Goal: Transaction & Acquisition: Book appointment/travel/reservation

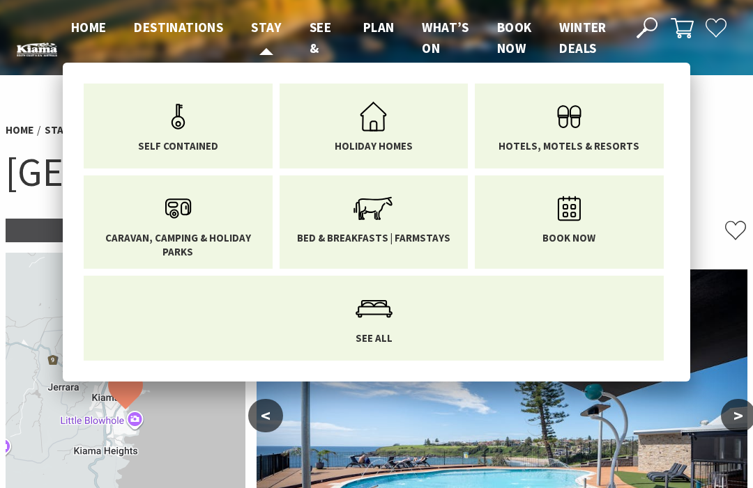
click at [264, 30] on span "Stay" at bounding box center [266, 27] width 31 height 17
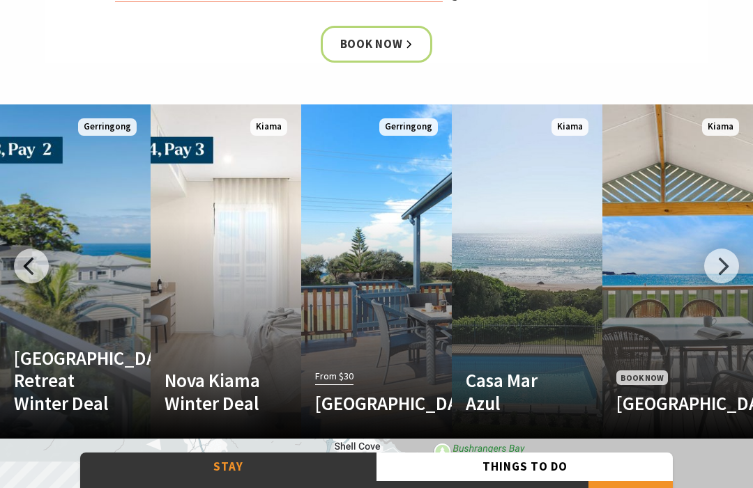
scroll to position [711, 0]
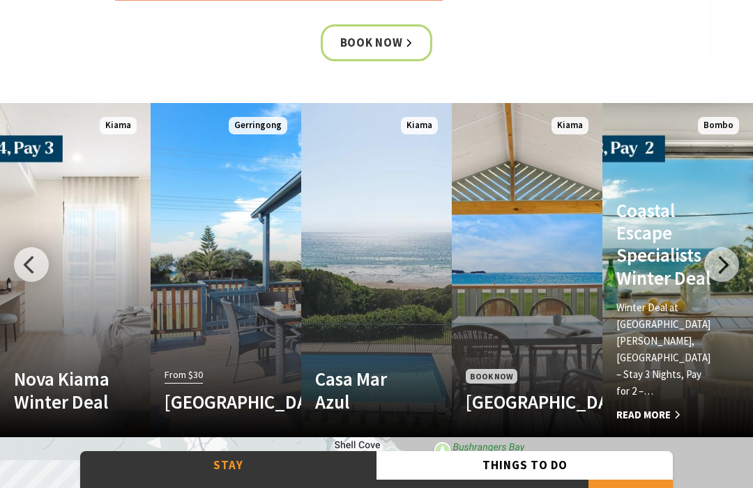
click at [663, 407] on span "Read More" at bounding box center [666, 415] width 100 height 17
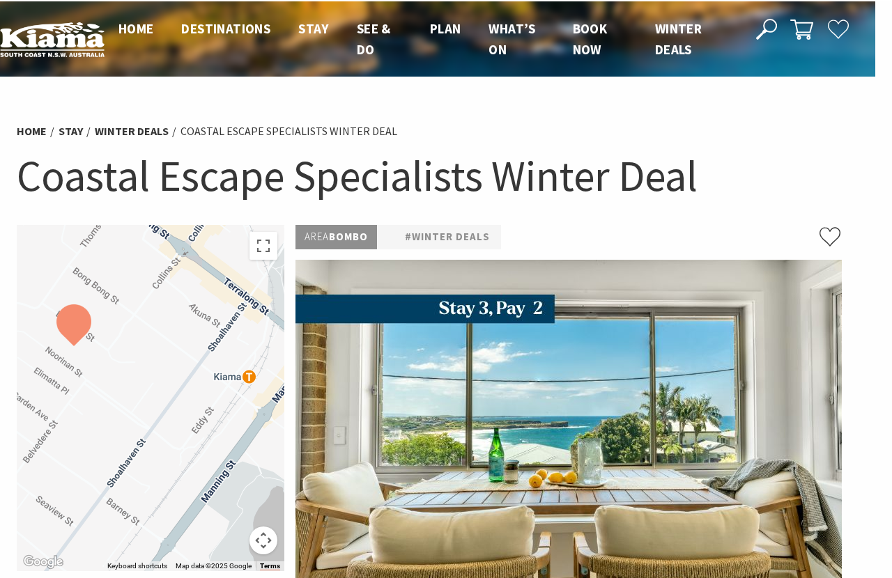
scroll to position [0, 15]
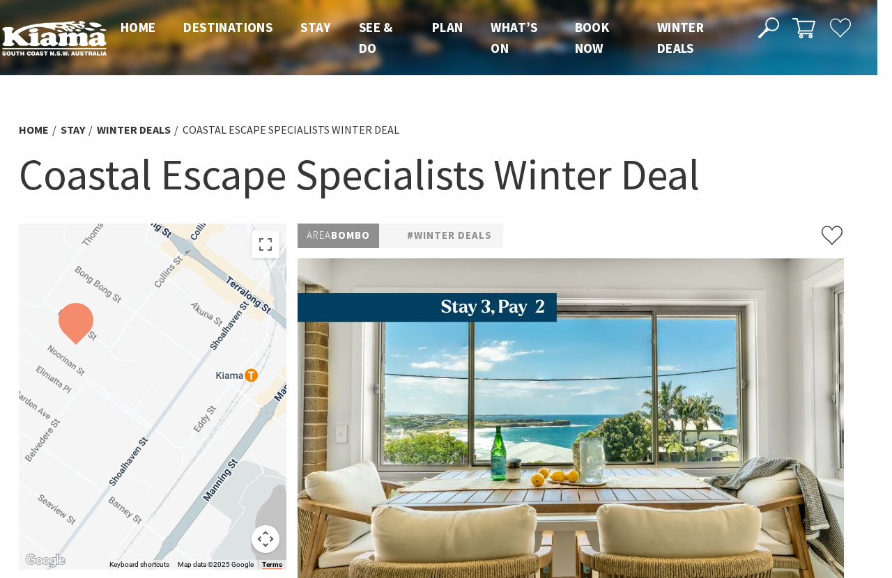
click at [675, 45] on span "Winter Deals" at bounding box center [680, 38] width 47 height 38
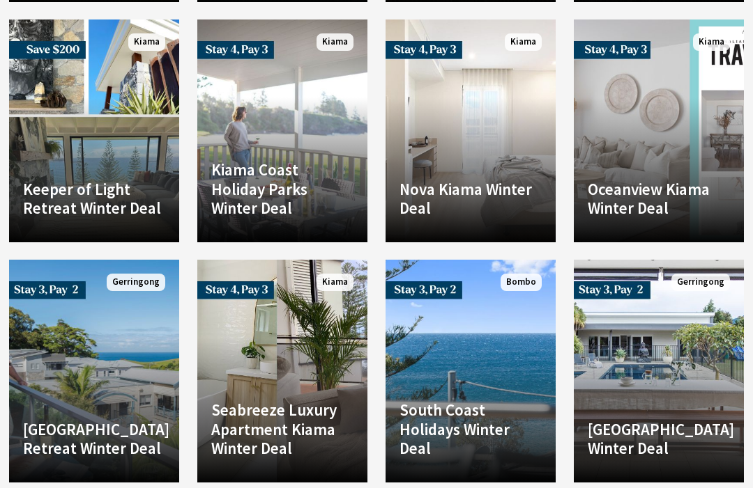
scroll to position [3197, 0]
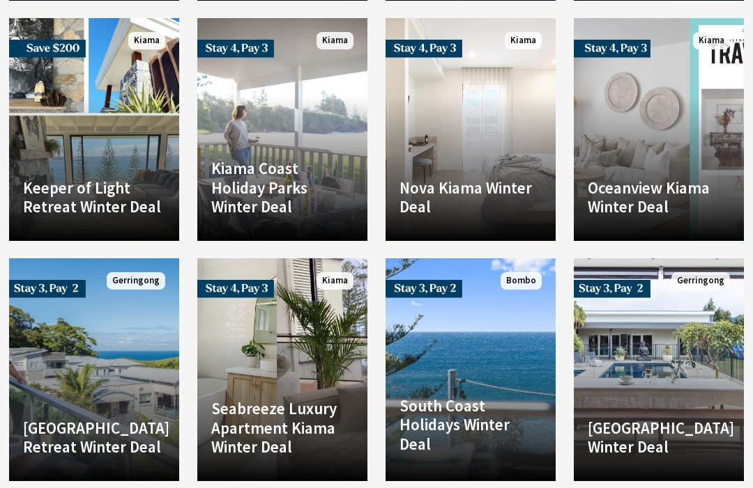
click at [467, 396] on h4 "South Coast Holidays Winter Deal" at bounding box center [470, 425] width 142 height 58
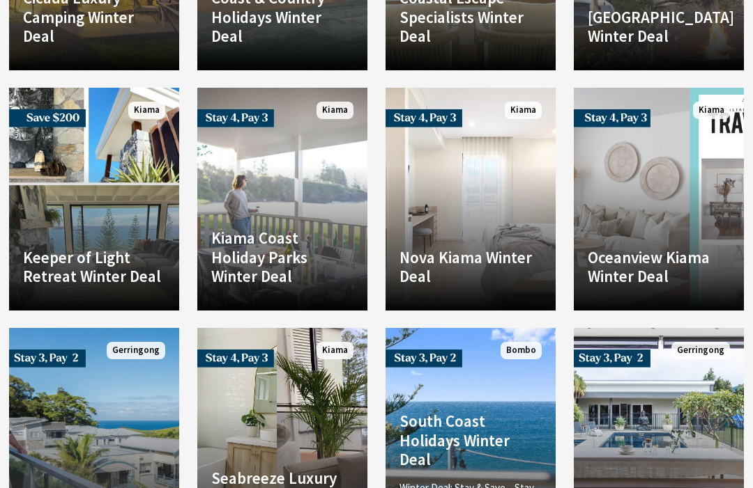
scroll to position [3126, 0]
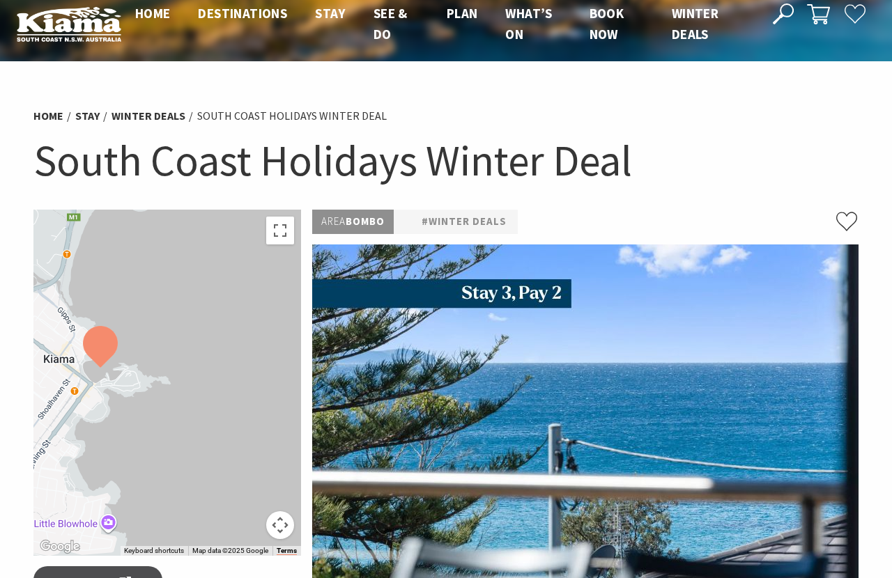
scroll to position [14, 0]
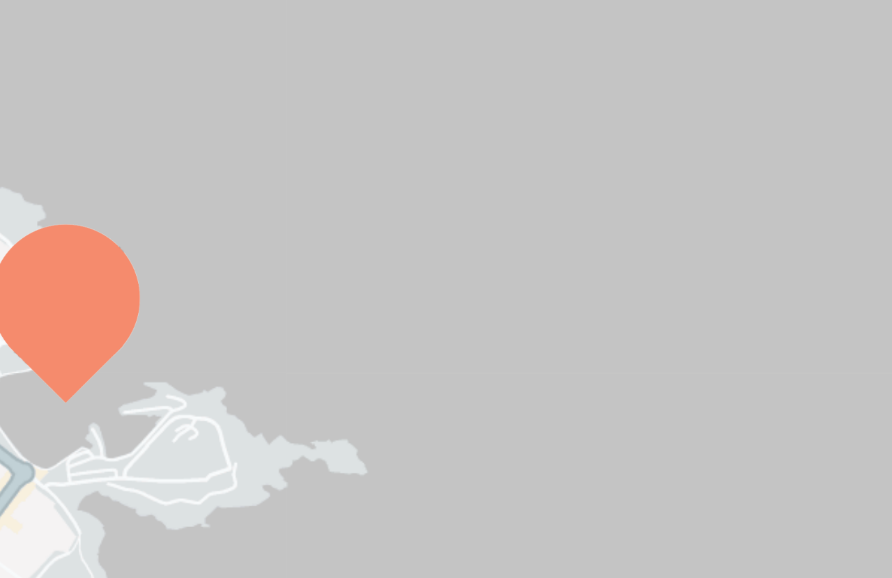
click at [46, 210] on div at bounding box center [167, 383] width 268 height 346
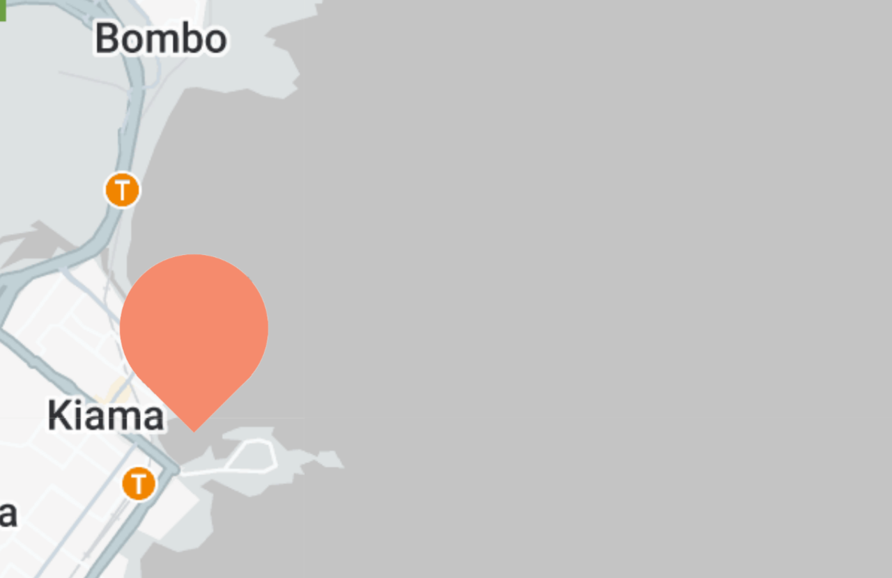
click at [36, 210] on div at bounding box center [167, 383] width 268 height 346
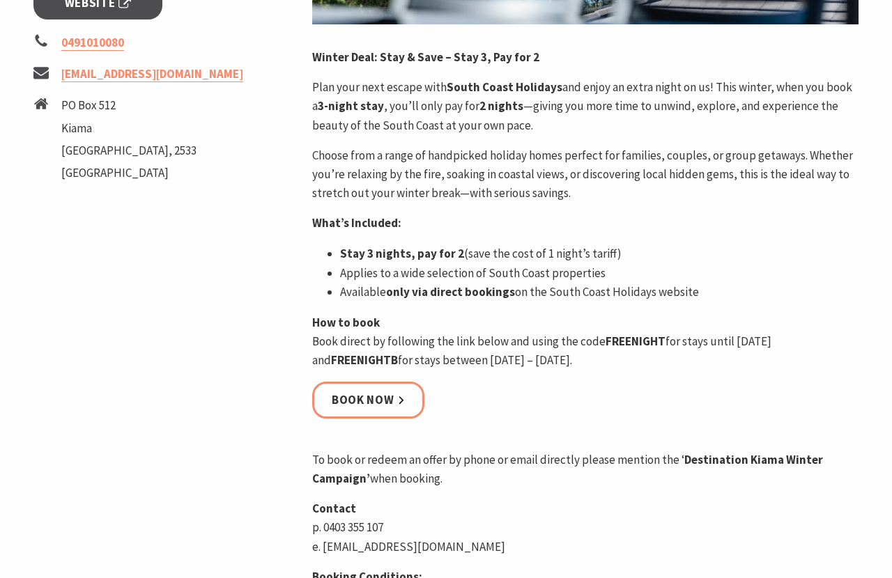
scroll to position [587, 0]
